Goal: Information Seeking & Learning: Learn about a topic

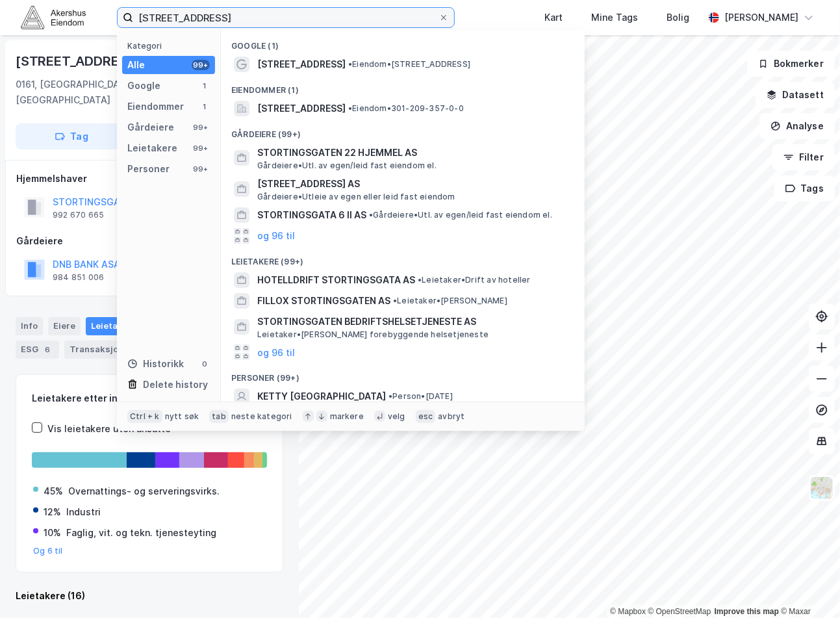
scroll to position [1144, 0]
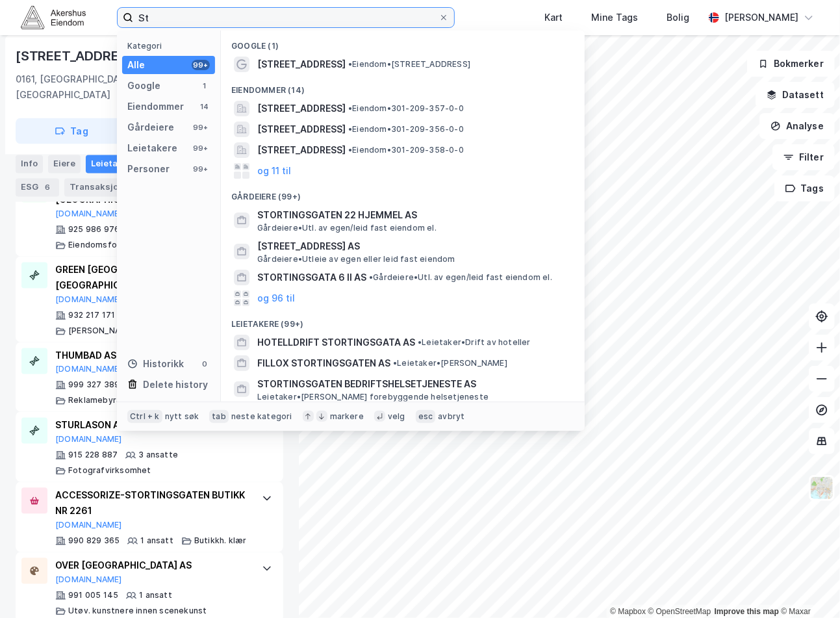
type input "S"
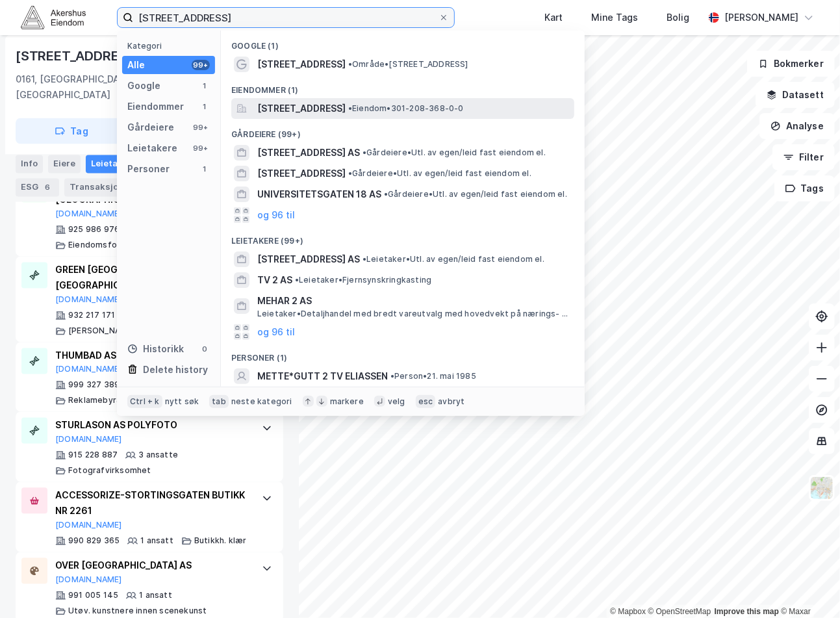
type input "[STREET_ADDRESS]"
click at [346, 105] on span "[STREET_ADDRESS]" at bounding box center [301, 109] width 88 height 16
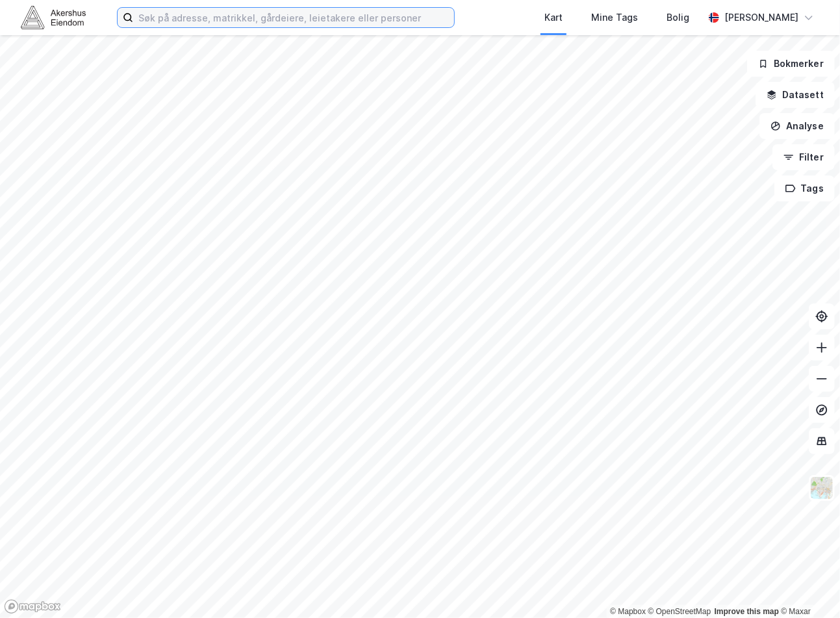
click at [374, 23] on input at bounding box center [293, 17] width 321 height 19
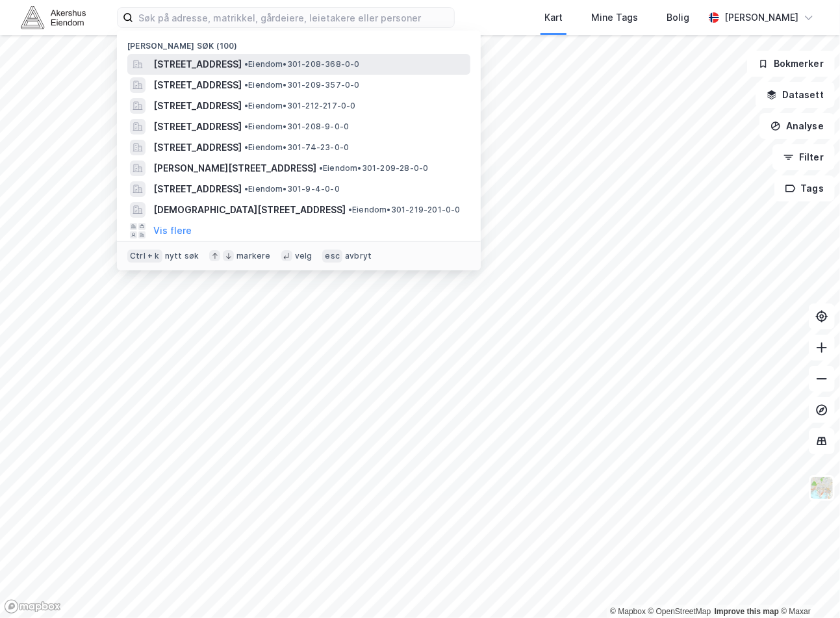
click at [213, 57] on span "[STREET_ADDRESS]" at bounding box center [197, 65] width 88 height 16
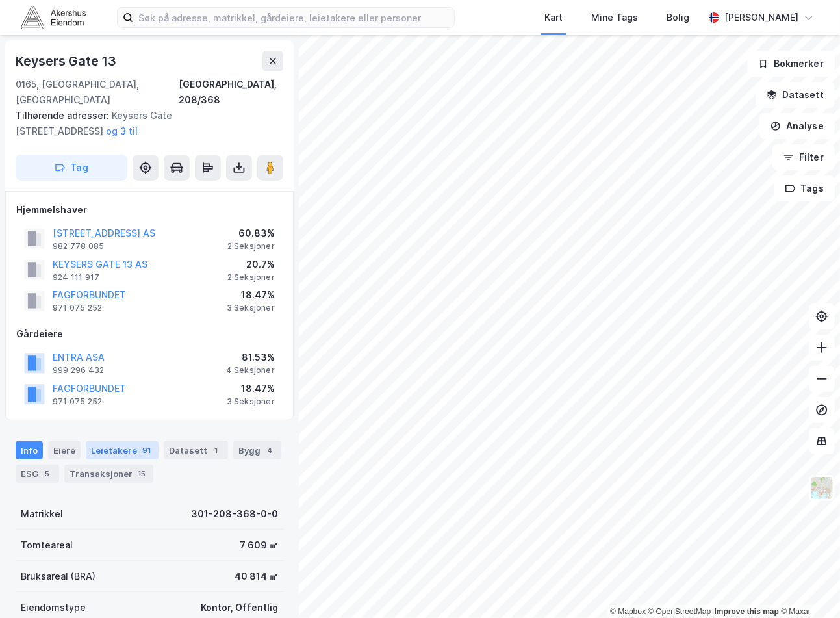
click at [128, 441] on div "Leietakere 91" at bounding box center [122, 450] width 73 height 18
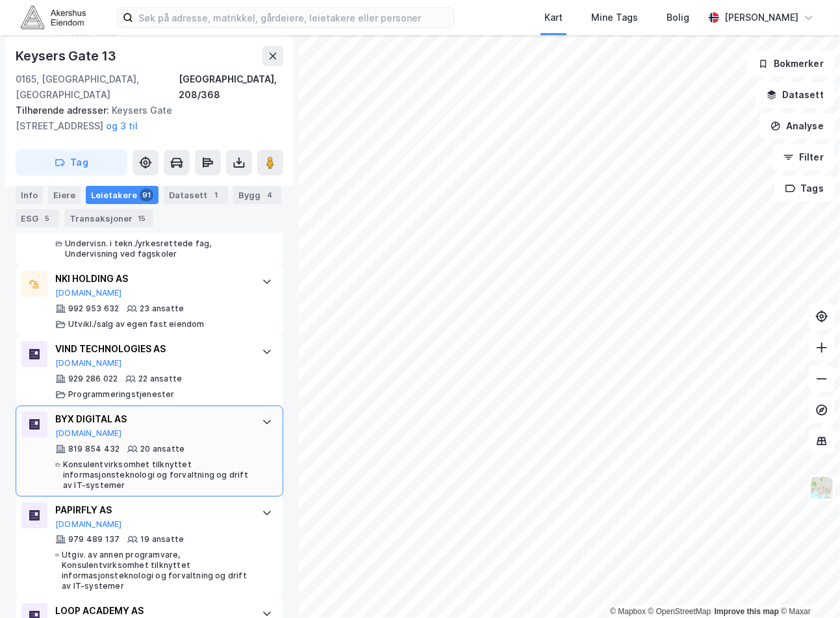
scroll to position [2064, 0]
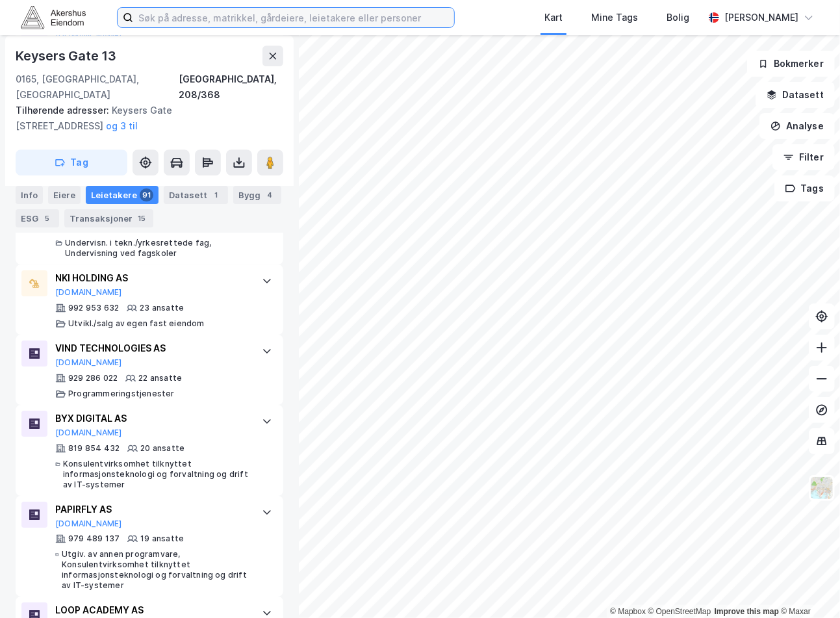
click at [217, 16] on input at bounding box center [293, 17] width 321 height 19
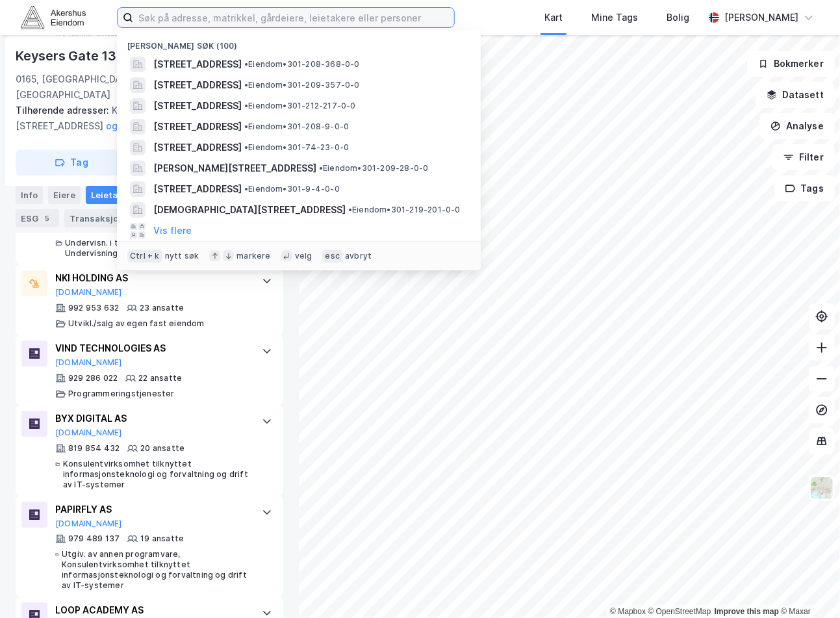
paste input "Badstugata 7, 0183 Oslo"
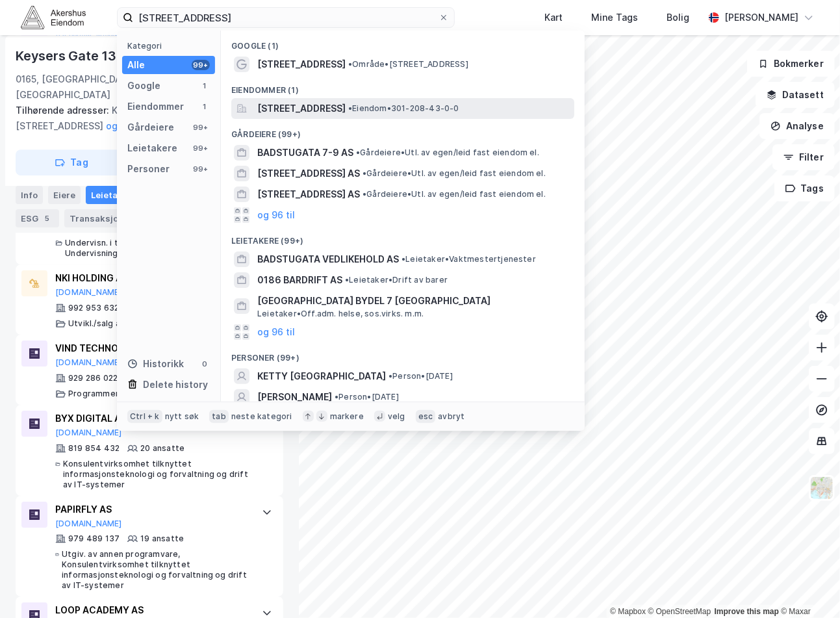
click at [310, 106] on span "Badstugata 7, 0183, OSLO, OSLO" at bounding box center [301, 109] width 88 height 16
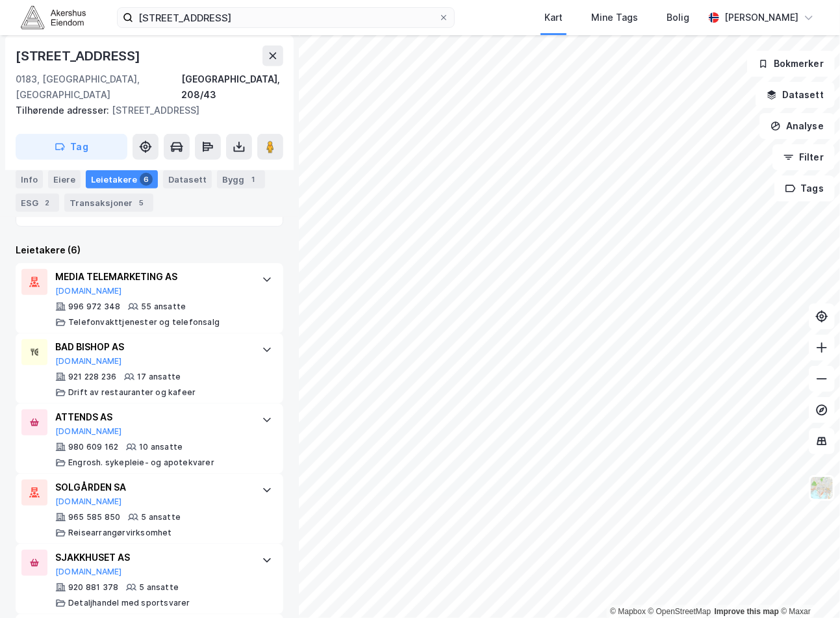
scroll to position [283, 0]
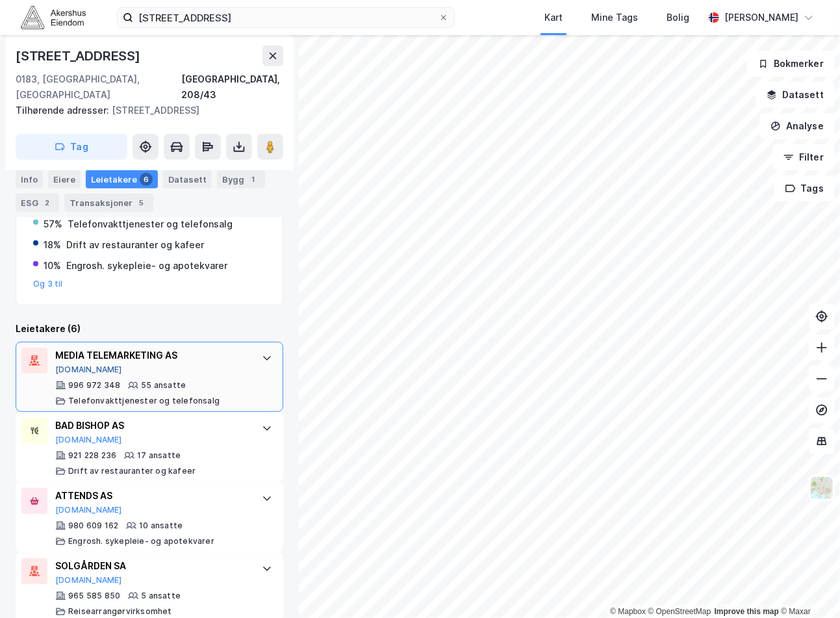
click at [79, 364] on button "[DOMAIN_NAME]" at bounding box center [88, 369] width 67 height 10
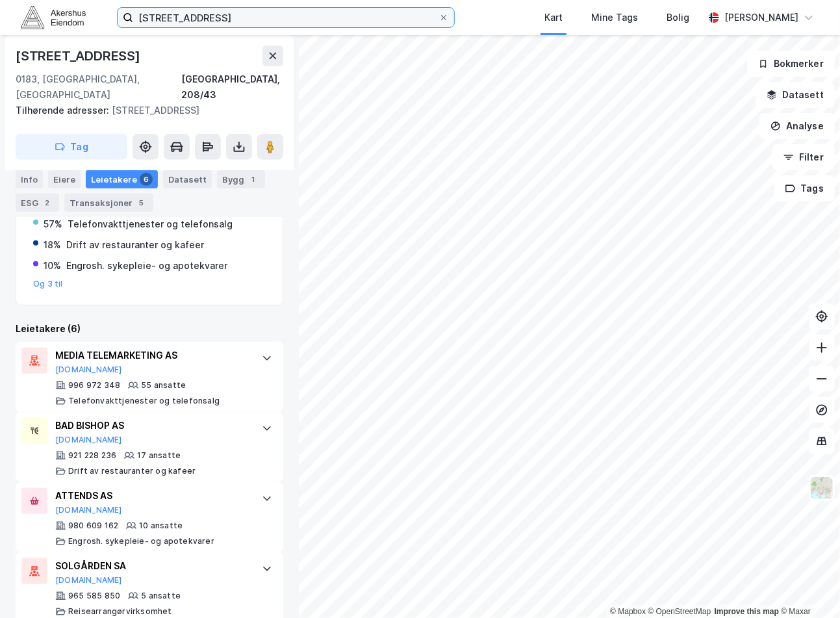
click at [221, 14] on input "Badstugata 7, 0183 Oslo" at bounding box center [285, 17] width 305 height 19
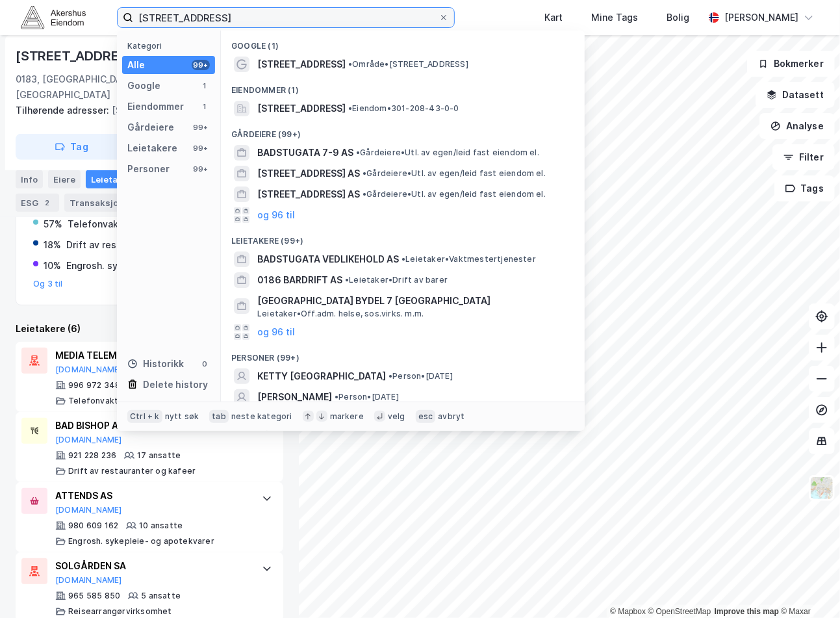
click at [221, 14] on input "Badstugata 7, 0183 Oslo" at bounding box center [285, 17] width 305 height 19
paste input "Ulvenveien 111, 0665"
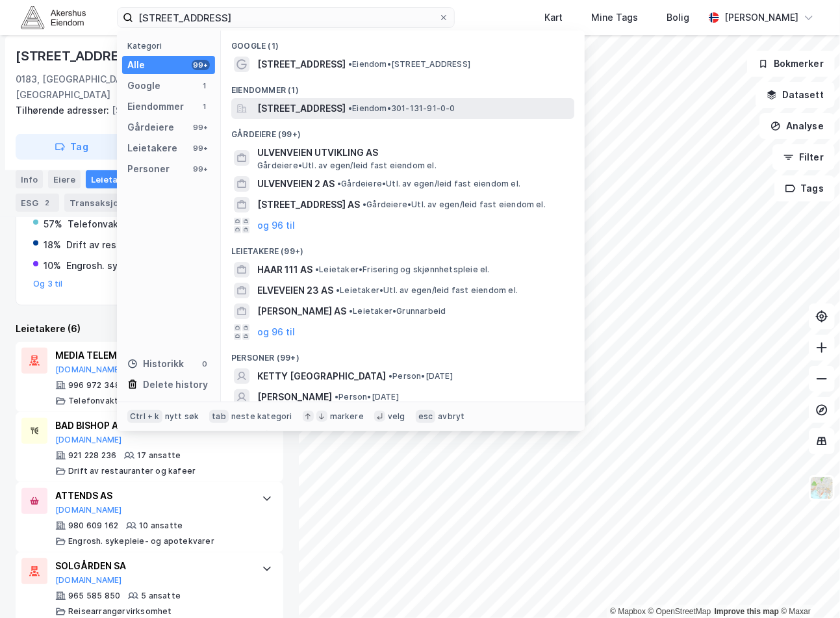
click at [335, 101] on span "Ulvenveien 111, 0665, OSLO, OSLO" at bounding box center [301, 109] width 88 height 16
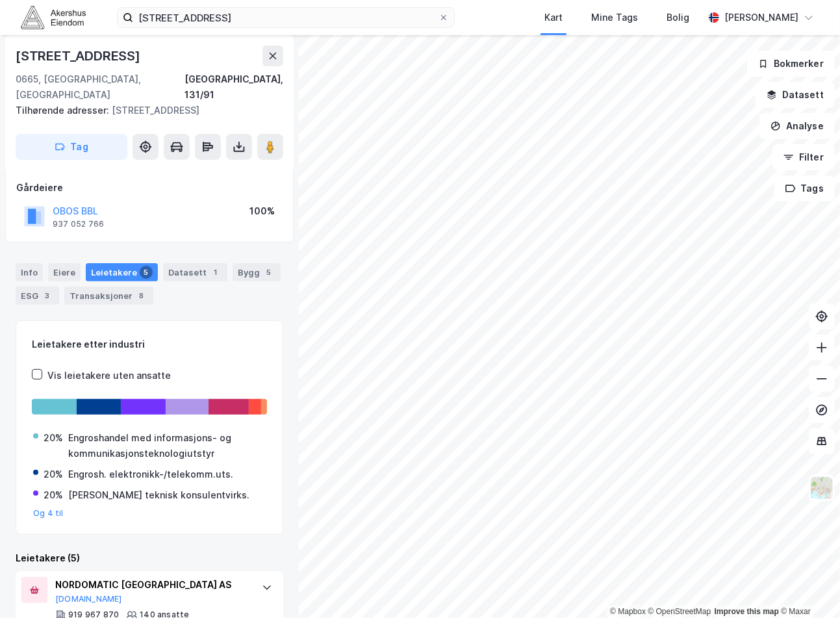
scroll to position [22, 0]
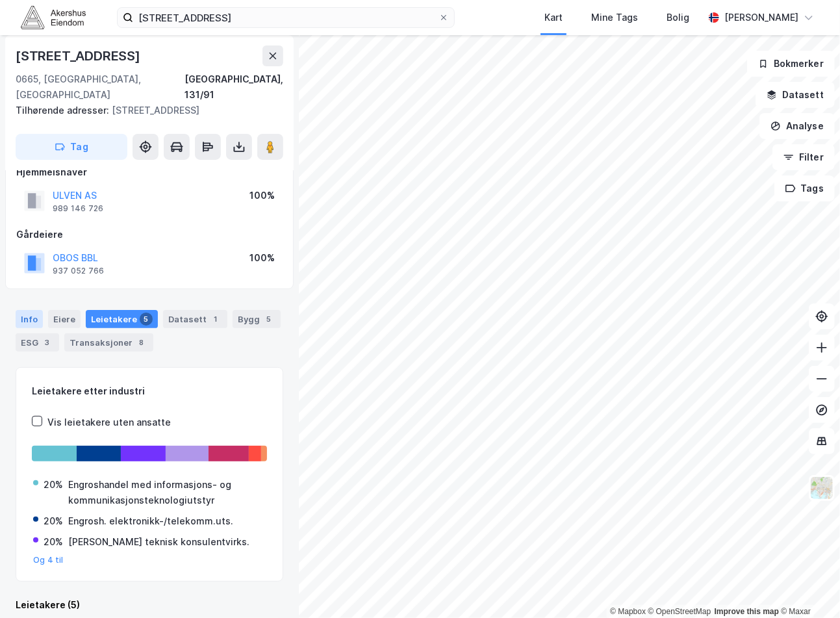
click at [40, 310] on div "Info" at bounding box center [29, 319] width 27 height 18
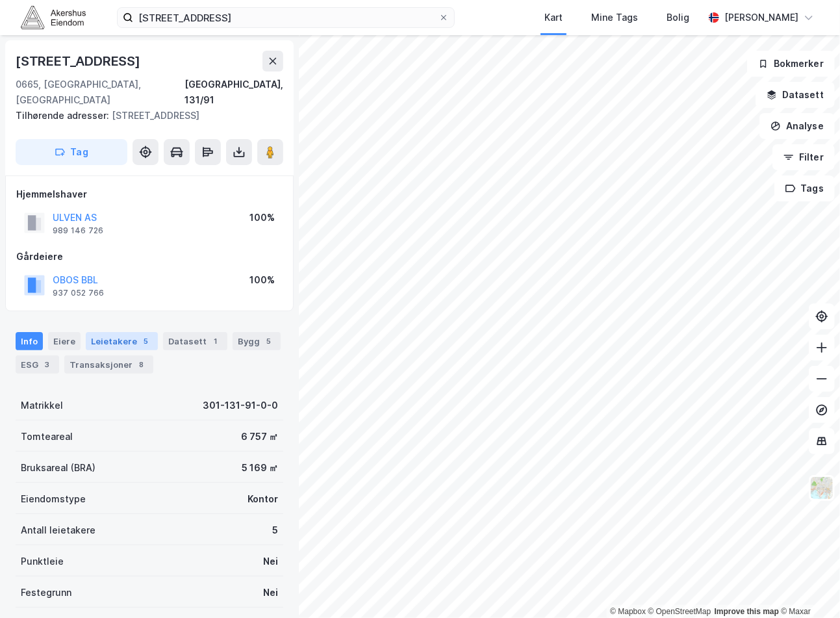
click at [128, 332] on div "Leietakere 5" at bounding box center [122, 341] width 72 height 18
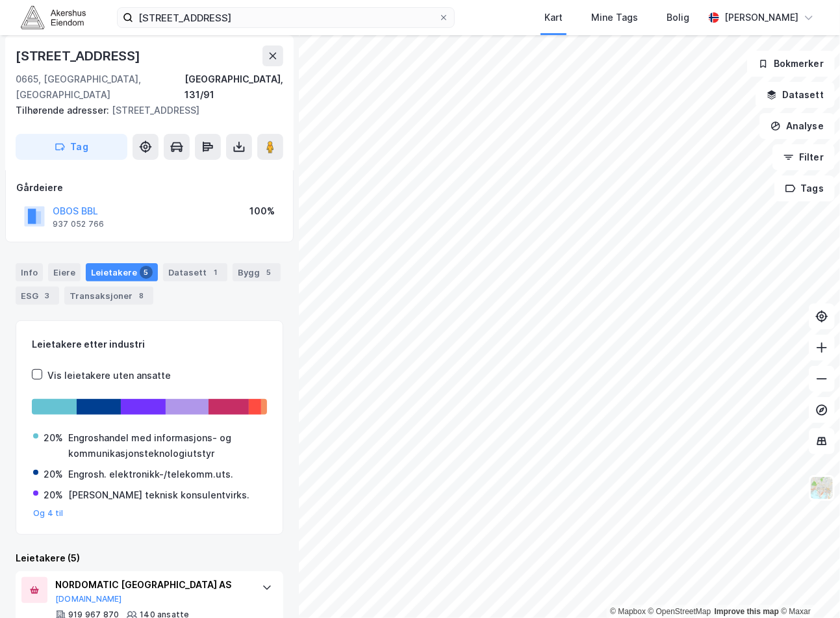
scroll to position [94, 0]
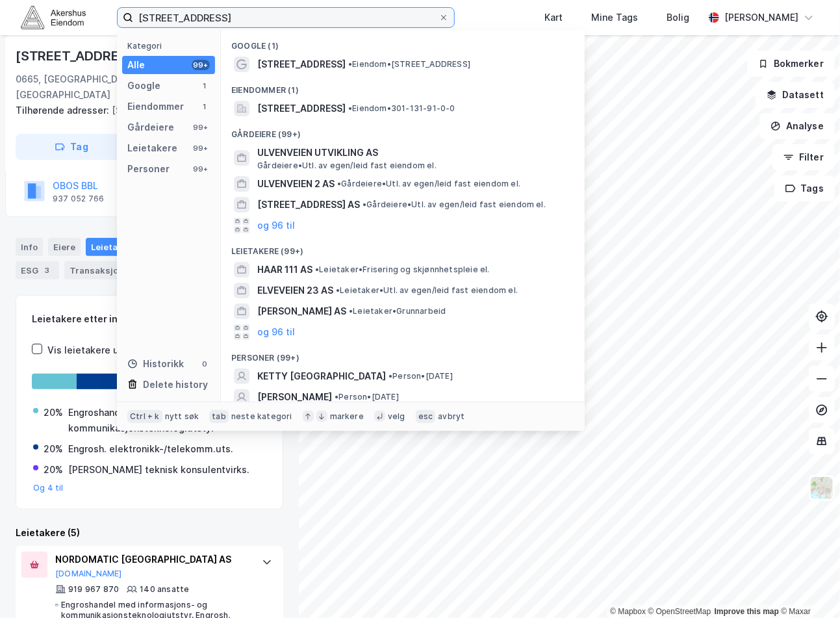
click at [262, 22] on input "Ulvenveien 111, 0665 Oslo" at bounding box center [285, 17] width 305 height 19
paste input "Dronning Eufemias gate 8, 0191"
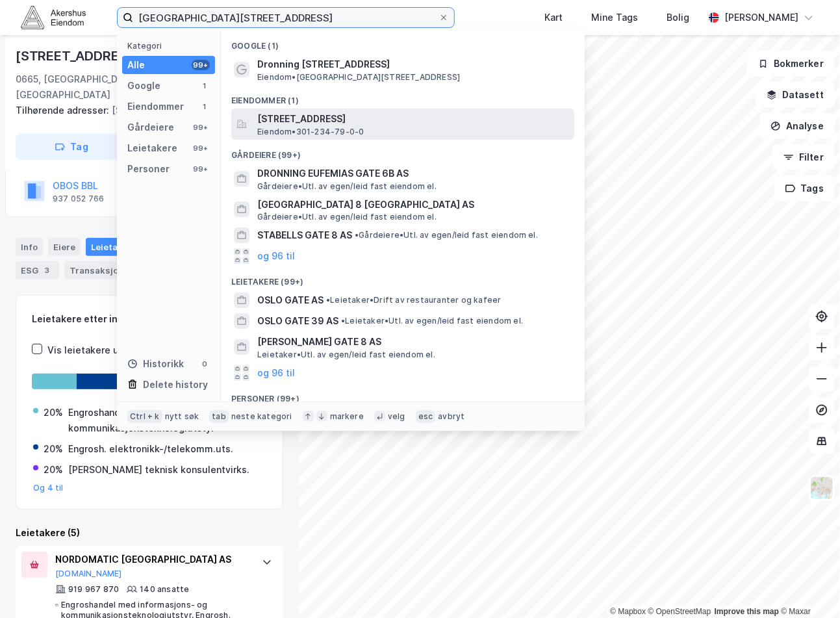
type input "Dronning Eufemias gate 8, 0191 Oslo"
click at [340, 125] on span "Dronning Eufemias gate 8, 0191, OSLO, OSLO" at bounding box center [413, 119] width 312 height 16
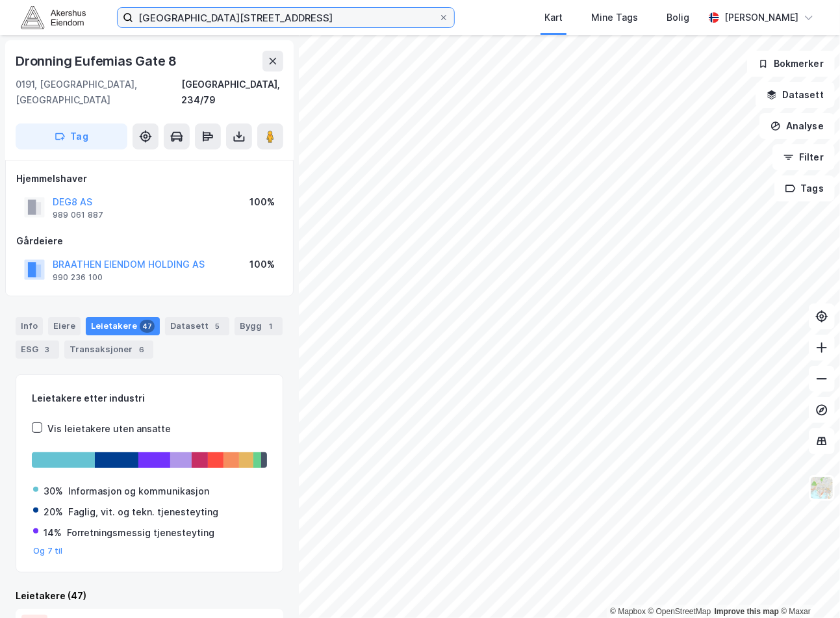
click at [332, 18] on input "Dronning Eufemias gate 8, 0191 Oslo" at bounding box center [285, 17] width 305 height 19
click at [268, 21] on input at bounding box center [293, 17] width 321 height 19
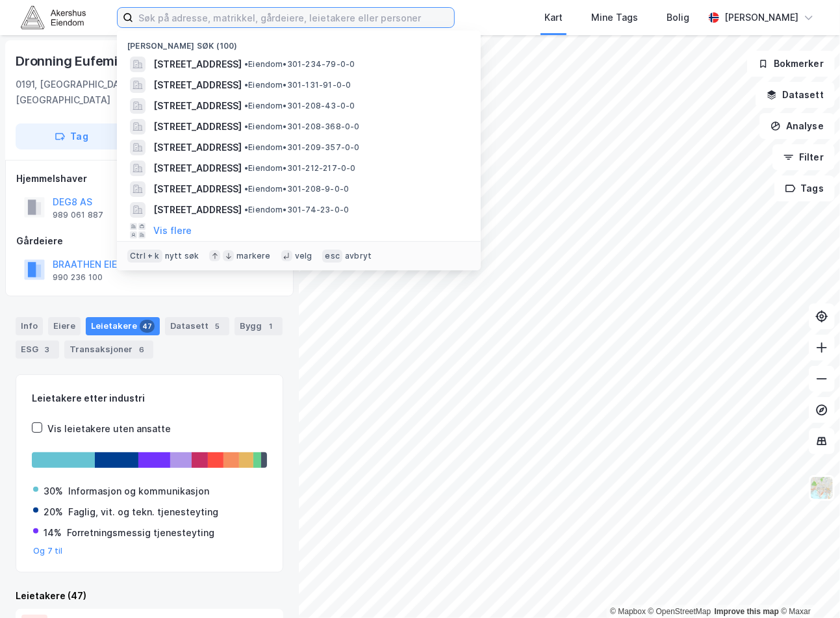
paste input "Sandakerveien 138, 0484 Oslo"
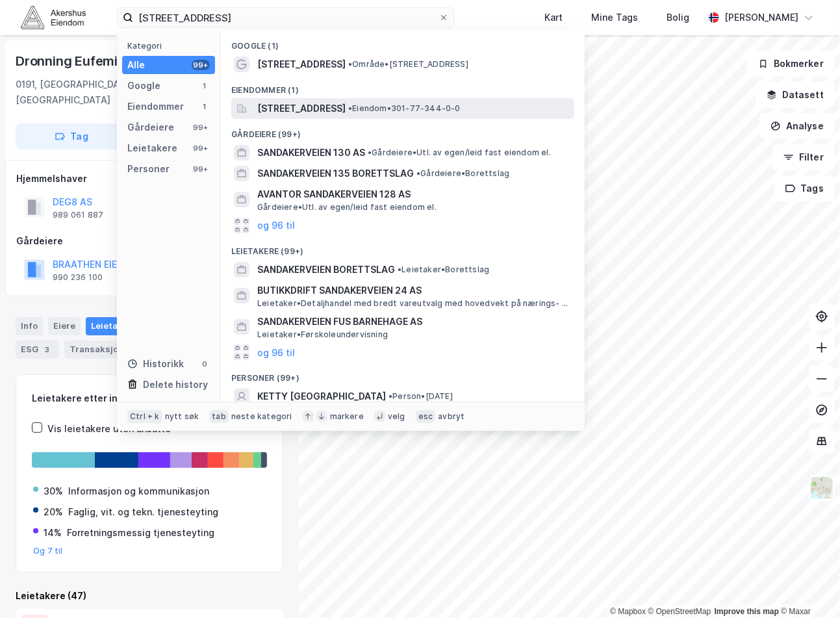
click at [277, 105] on span "Sandakerveien 138, 0484, OSLO, OSLO" at bounding box center [301, 109] width 88 height 16
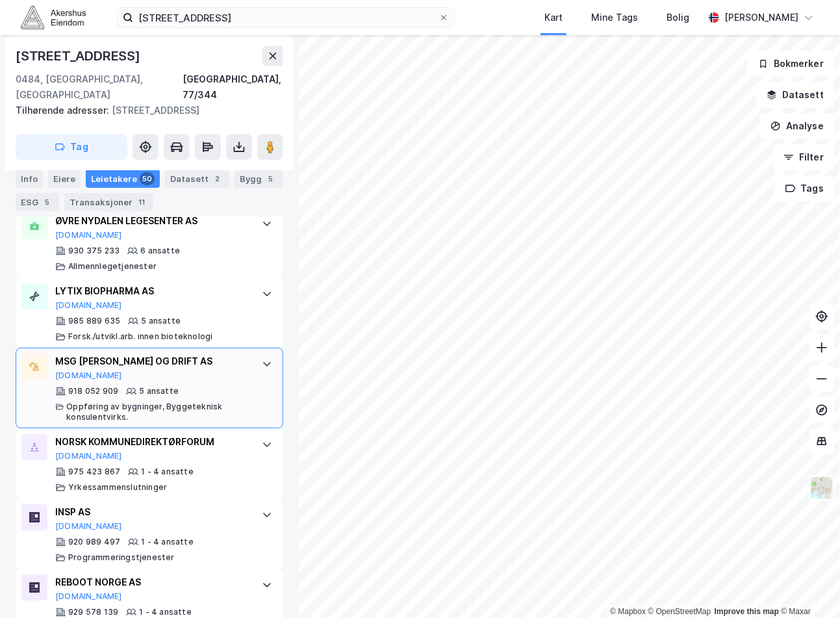
scroll to position [2138, 0]
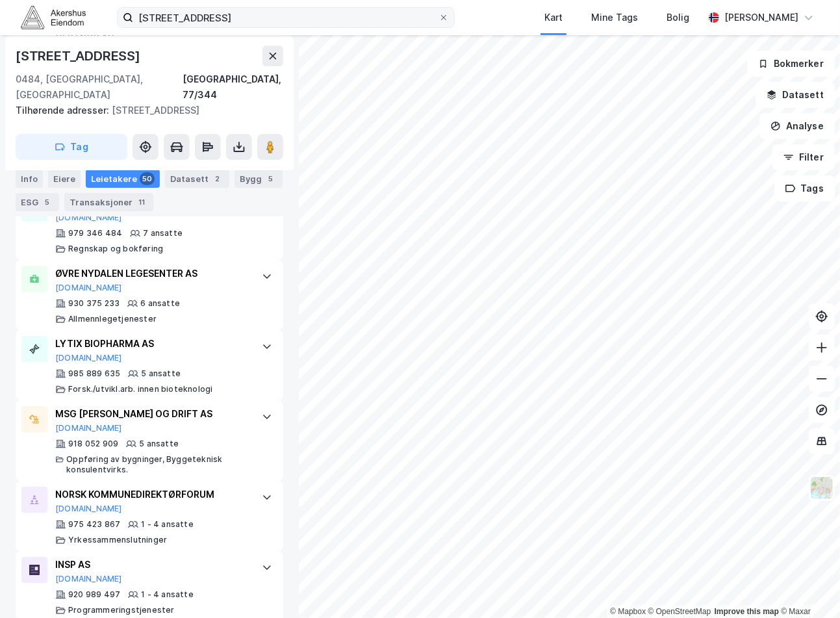
click at [265, 28] on div "Sandakerveien 138, 0484 Oslo Kart Mine Tags Bolig Magnus Tveit Geheb" at bounding box center [420, 17] width 840 height 35
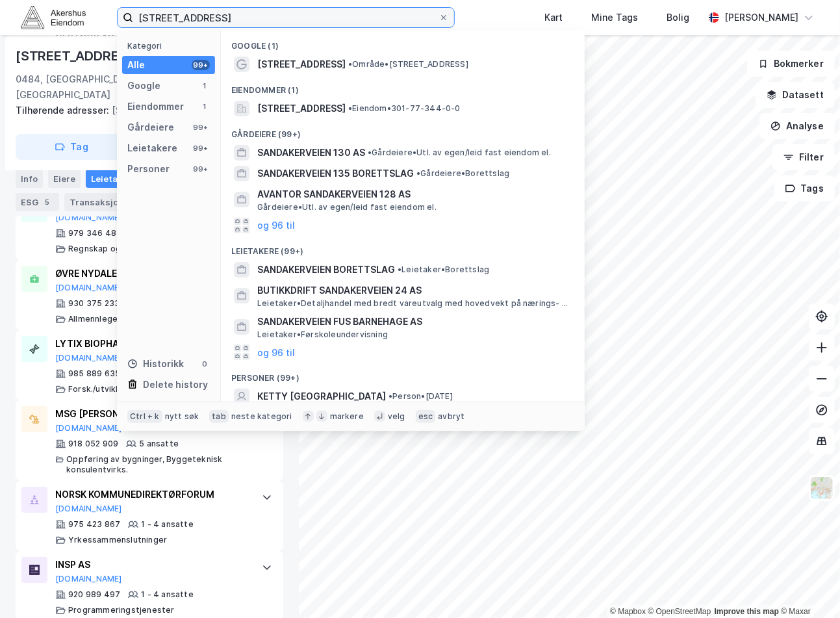
click at [264, 23] on input "Sandakerveien 138, 0484 Oslo" at bounding box center [285, 17] width 305 height 19
click at [264, 22] on input "Sandakerveien 138, 0484 Oslo" at bounding box center [285, 17] width 305 height 19
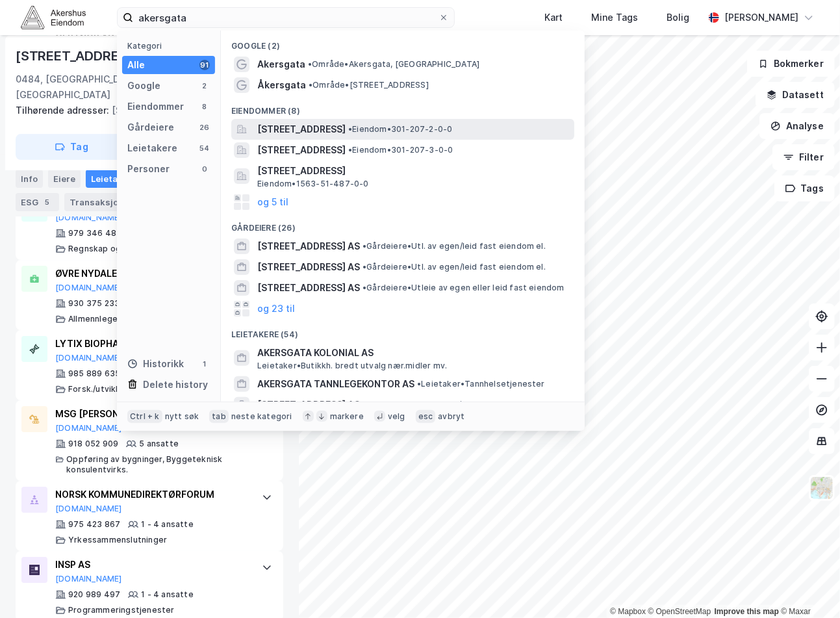
click at [401, 119] on div "Akersgata 1, 0158, OSLO, OSLO • Eiendom • 301-207-2-0-0" at bounding box center [402, 129] width 343 height 21
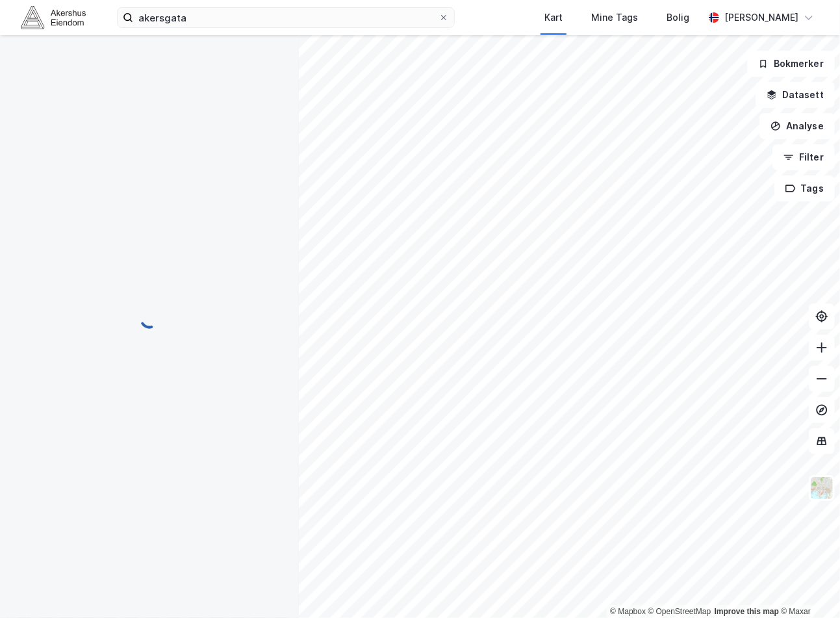
scroll to position [6, 0]
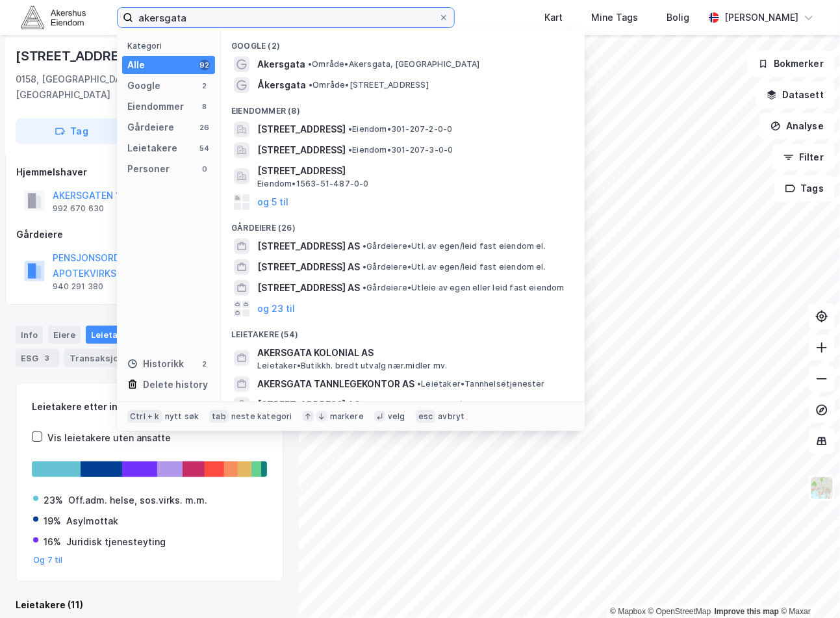
click at [290, 18] on input "akersgata" at bounding box center [285, 17] width 305 height 19
click at [289, 20] on input "akersgata" at bounding box center [285, 17] width 305 height 19
paste input "Østre Aker vei 95, 0596 Oslo"
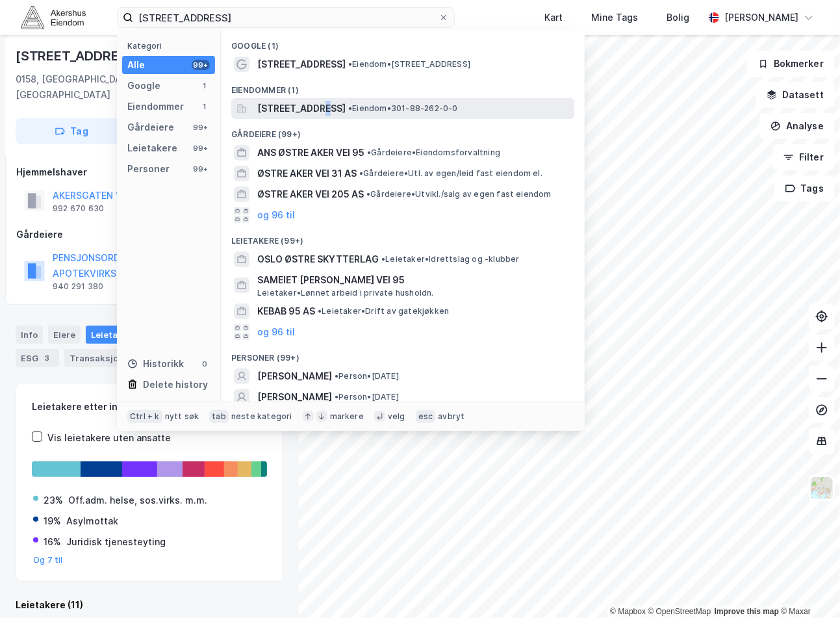
click at [314, 101] on span "Østre Aker vei 95, 0596, OSLO, OSLO" at bounding box center [301, 109] width 88 height 16
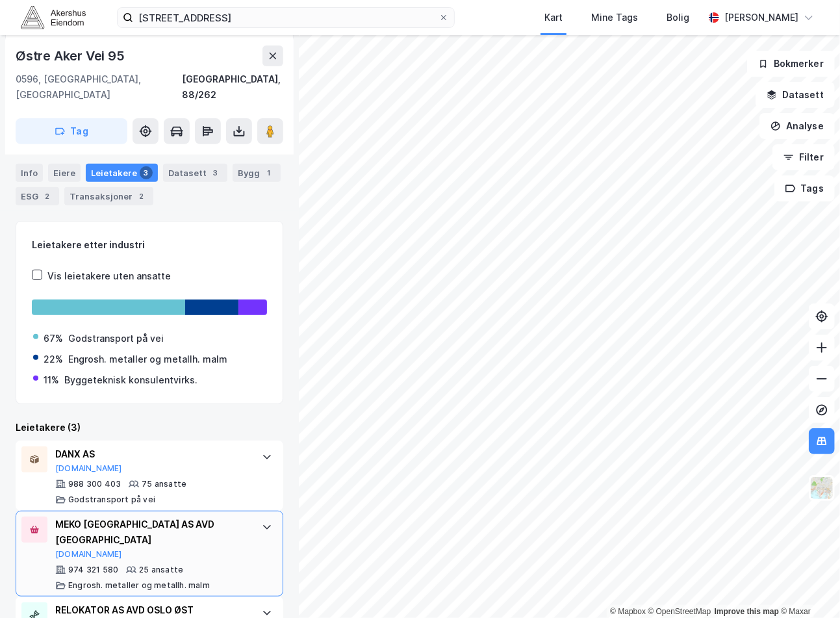
scroll to position [216, 0]
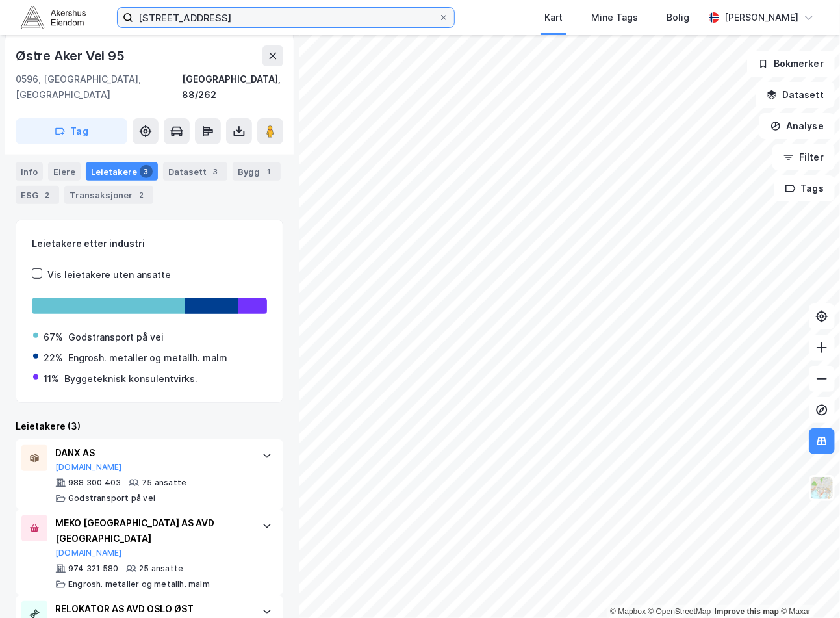
click at [325, 18] on input "Østre Aker vei 95, 0596 Oslo" at bounding box center [285, 17] width 305 height 19
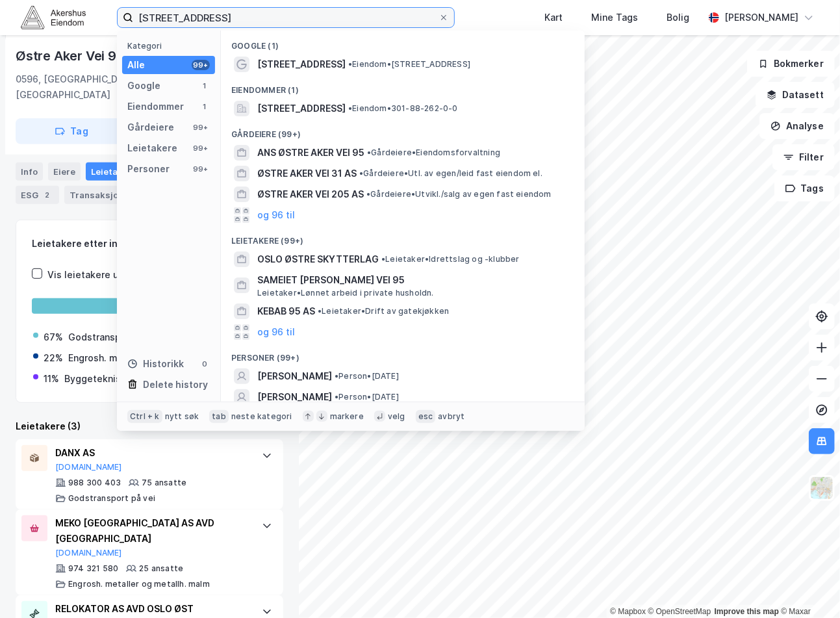
click at [325, 18] on input "Østre Aker vei 95, 0596 Oslo" at bounding box center [285, 17] width 305 height 19
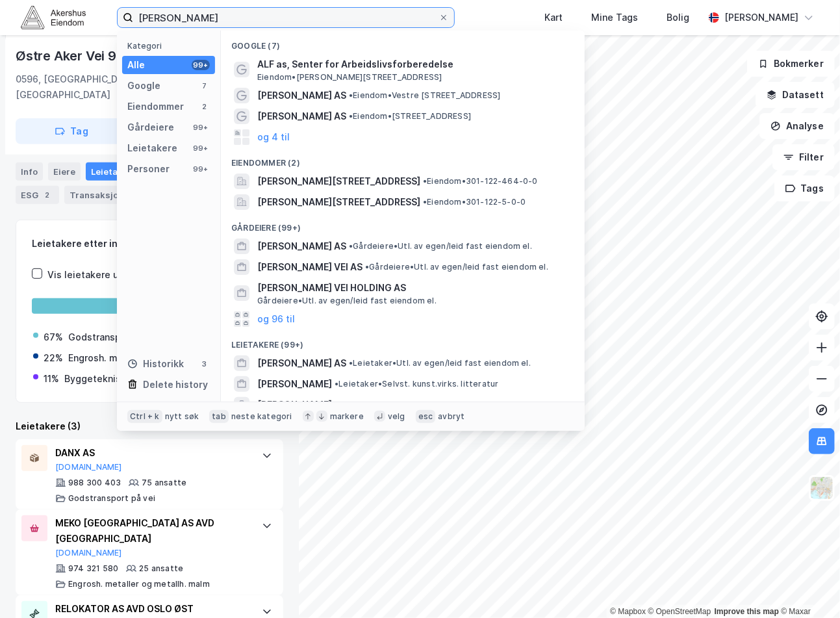
click at [163, 18] on input "alf bj" at bounding box center [285, 17] width 305 height 19
click at [176, 24] on input "alf bj" at bounding box center [285, 17] width 305 height 19
click at [179, 15] on input "alf bj" at bounding box center [285, 17] width 305 height 19
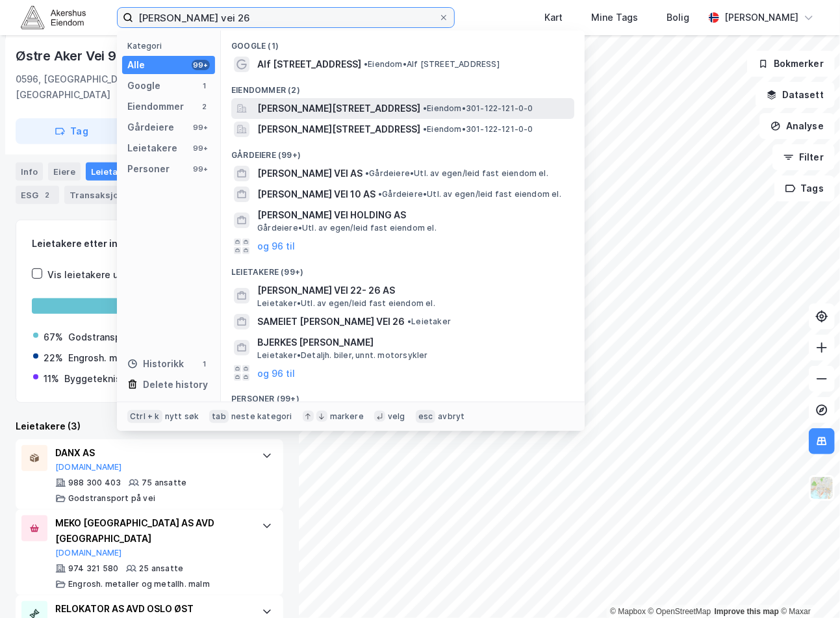
type input "alf bjerckes vei 26"
click at [420, 105] on span "Alf Bjerckes vei 26A, 0582, OSLO, OSLO" at bounding box center [338, 109] width 163 height 16
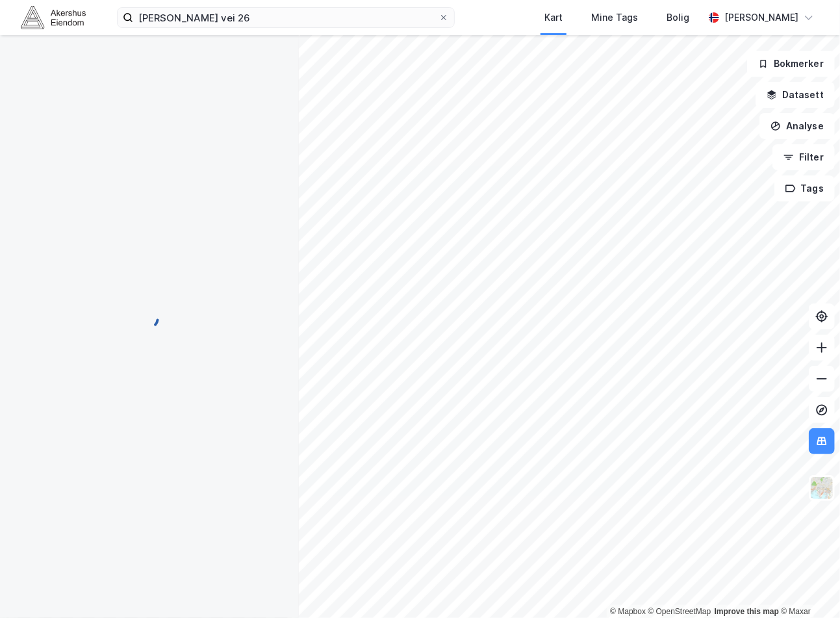
scroll to position [53, 0]
